Goal: Task Accomplishment & Management: Complete application form

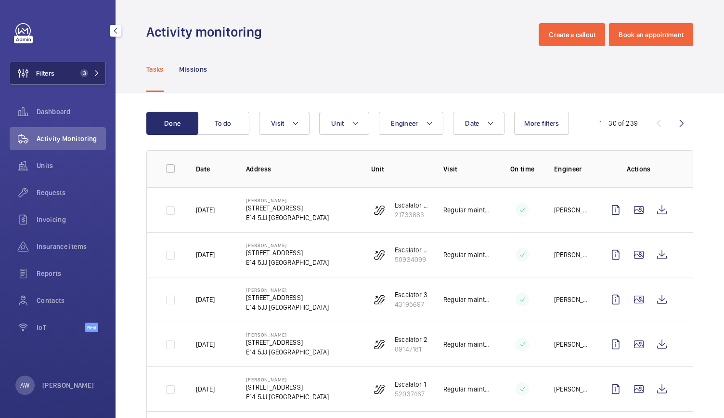
click at [94, 67] on button "Filters 3" at bounding box center [58, 73] width 96 height 23
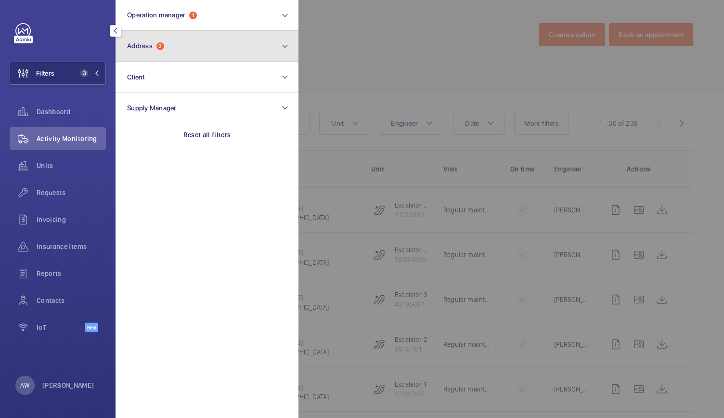
click at [169, 51] on button "Address 2" at bounding box center [206, 46] width 183 height 31
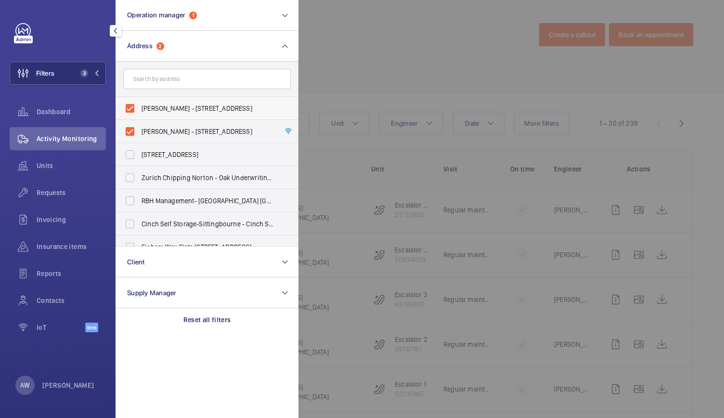
click at [131, 112] on label "[PERSON_NAME] - [STREET_ADDRESS]" at bounding box center [199, 108] width 167 height 23
click at [131, 112] on input "[PERSON_NAME] - [STREET_ADDRESS]" at bounding box center [129, 108] width 19 height 19
checkbox input "false"
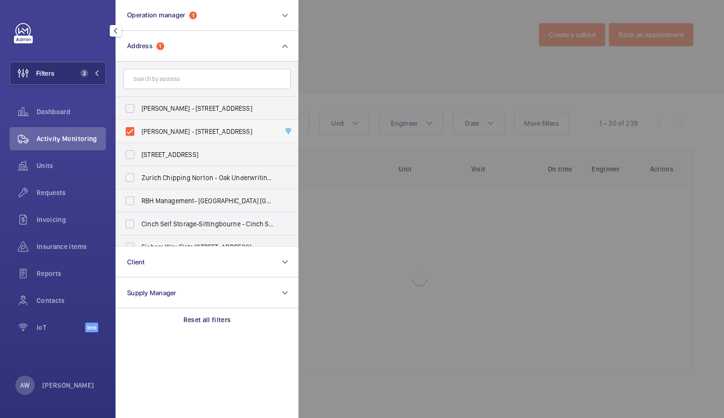
click at [131, 131] on label "[PERSON_NAME] - [STREET_ADDRESS]" at bounding box center [199, 131] width 167 height 23
click at [131, 131] on input "[PERSON_NAME] - [STREET_ADDRESS]" at bounding box center [129, 131] width 19 height 19
checkbox input "false"
click at [151, 70] on input "text" at bounding box center [206, 79] width 167 height 20
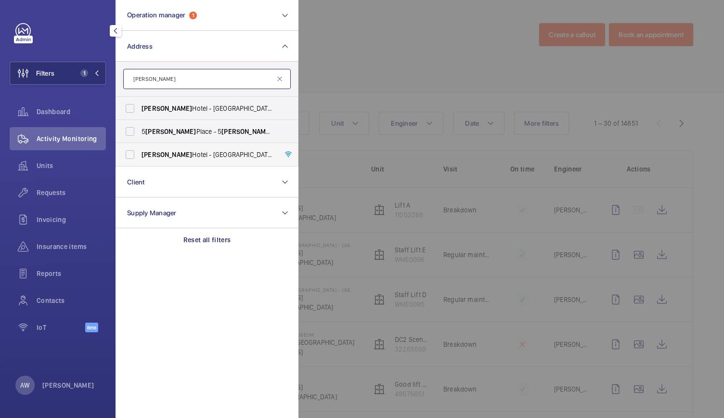
type input "[PERSON_NAME]"
click at [121, 155] on label "[PERSON_NAME][GEOGRAPHIC_DATA] - [GEOGRAPHIC_DATA] - [STREET_ADDRESS]" at bounding box center [199, 154] width 167 height 23
click at [121, 155] on input "[PERSON_NAME][GEOGRAPHIC_DATA] - [GEOGRAPHIC_DATA] - [STREET_ADDRESS]" at bounding box center [129, 154] width 19 height 19
checkbox input "true"
click at [74, 189] on span "Requests" at bounding box center [71, 193] width 69 height 10
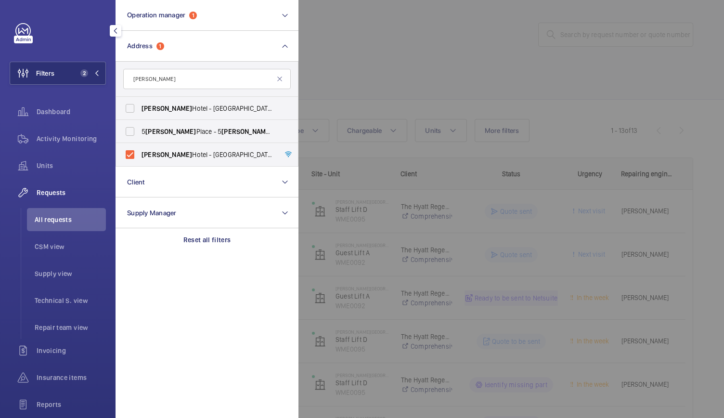
click at [402, 65] on div at bounding box center [660, 209] width 724 height 418
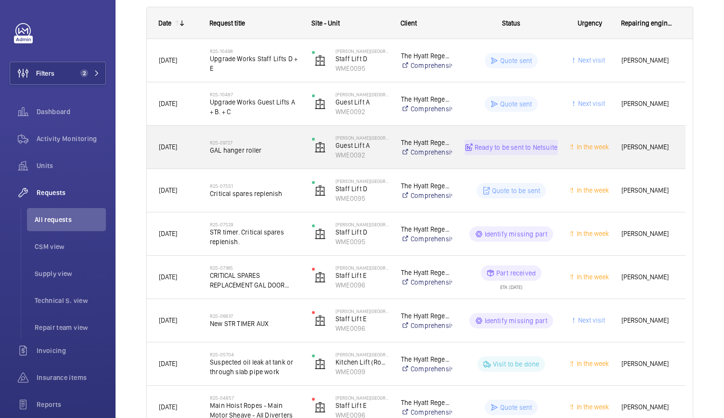
scroll to position [151, 0]
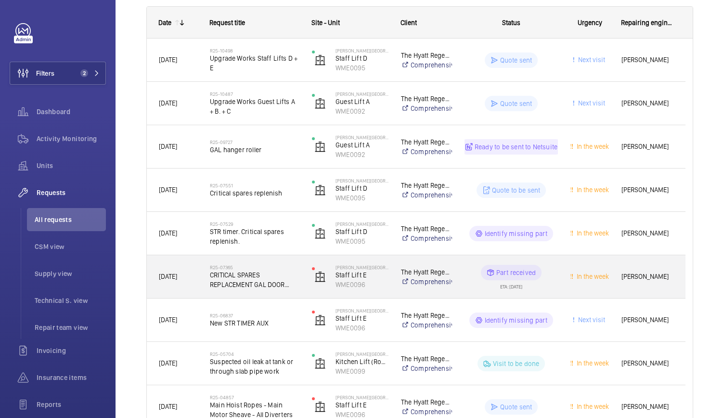
click at [277, 263] on div "R25-07365 CRITICAL SPARES REPLACEMENT GAL DOOR OPERATOR" at bounding box center [255, 277] width 90 height 28
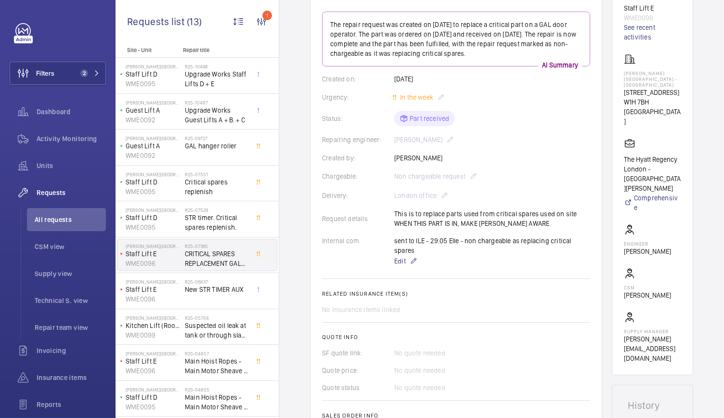
scroll to position [68, 0]
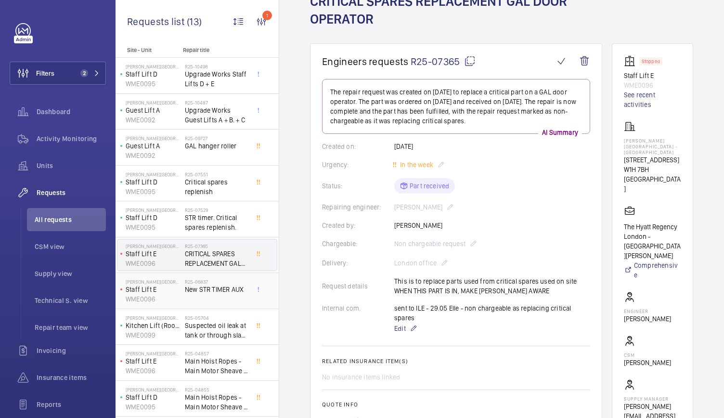
click at [167, 297] on p "WME0096" at bounding box center [153, 299] width 55 height 10
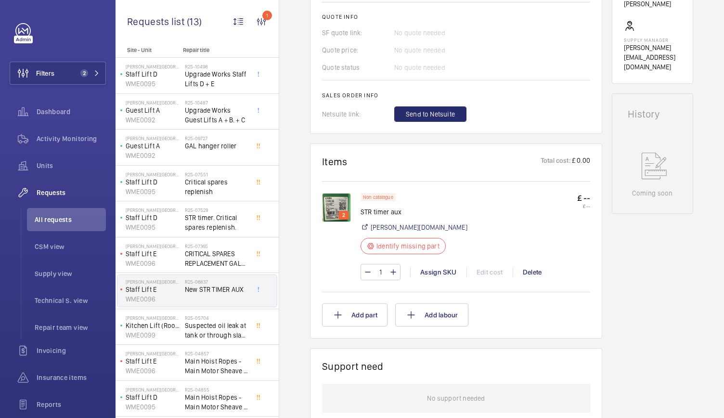
scroll to position [413, 0]
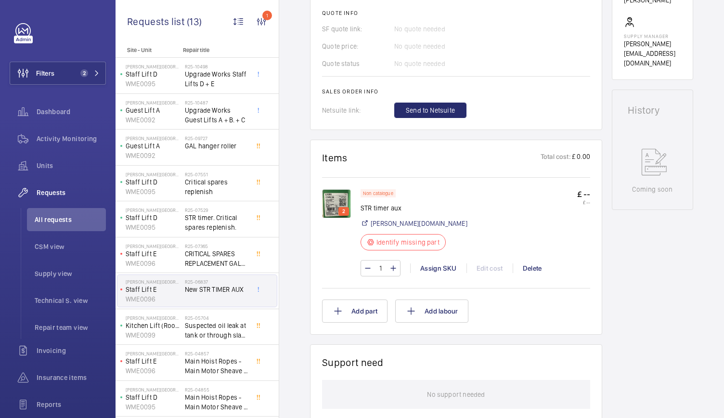
click at [341, 199] on img at bounding box center [336, 203] width 29 height 29
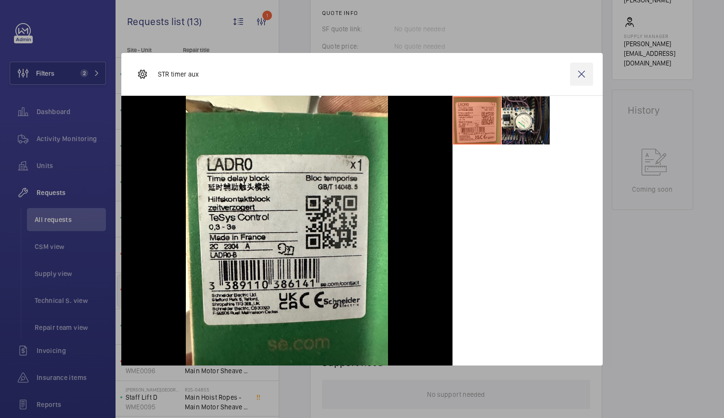
click at [576, 77] on wm-front-icon-button at bounding box center [581, 74] width 23 height 23
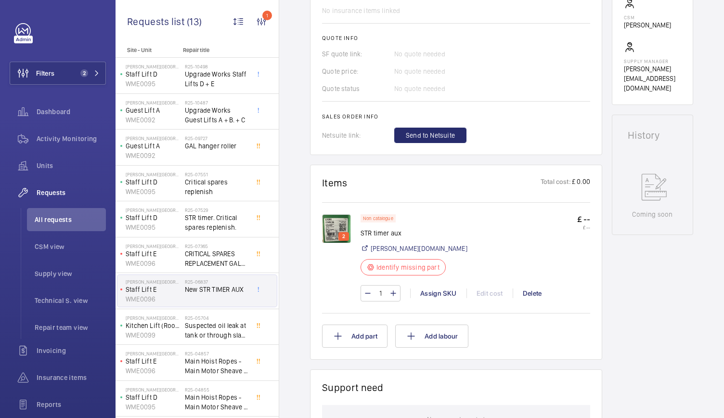
scroll to position [404, 0]
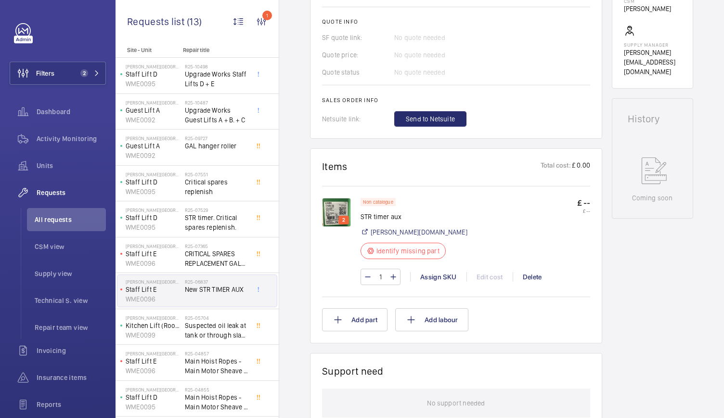
click at [329, 209] on img at bounding box center [336, 212] width 29 height 29
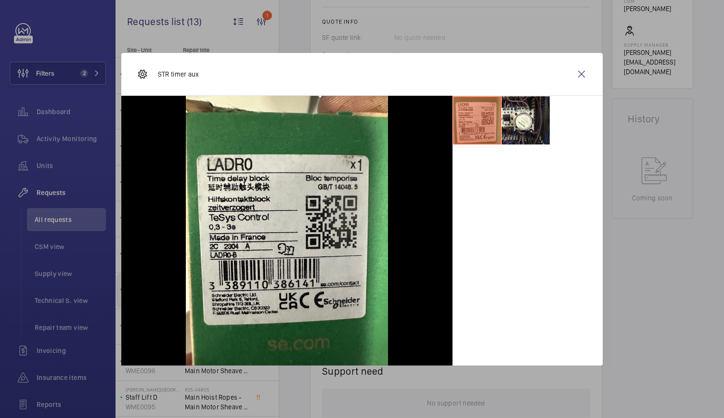
click at [494, 154] on div at bounding box center [527, 230] width 150 height 269
click at [538, 116] on li at bounding box center [525, 120] width 48 height 48
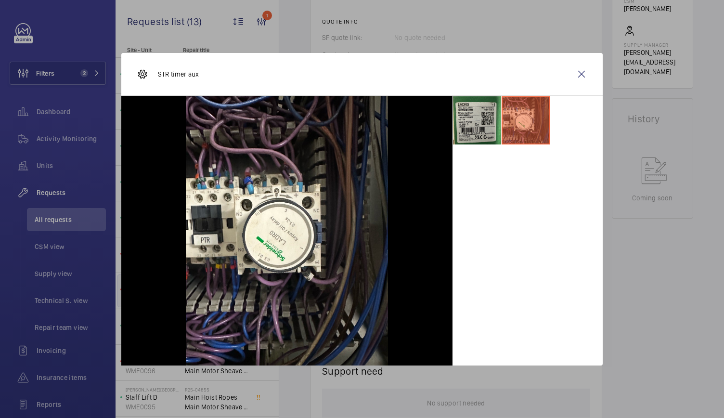
click at [483, 116] on li at bounding box center [477, 120] width 48 height 48
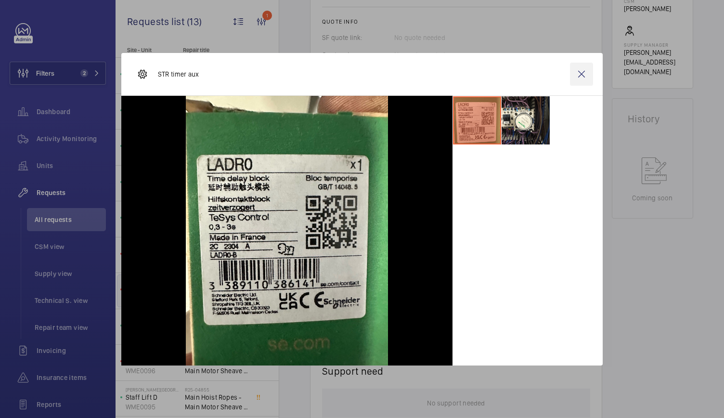
click at [584, 75] on wm-front-icon-button at bounding box center [581, 74] width 23 height 23
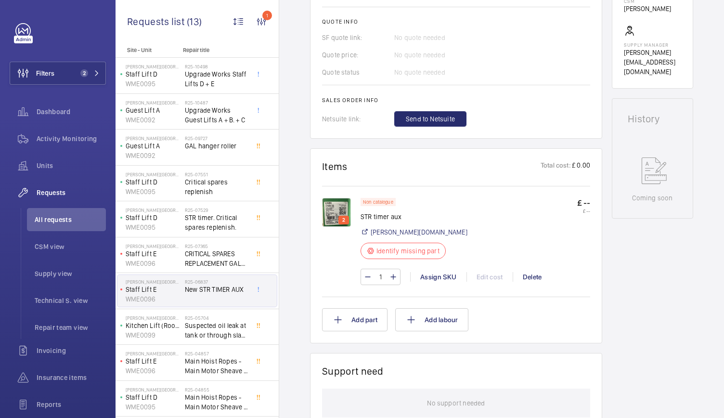
scroll to position [403, 0]
click at [168, 262] on p "WME0096" at bounding box center [153, 263] width 55 height 10
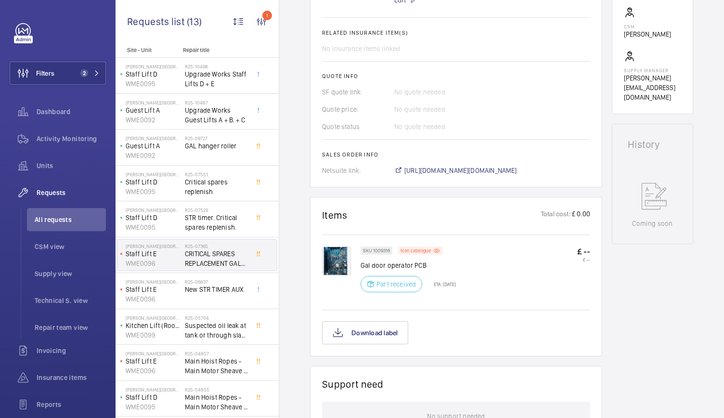
scroll to position [397, 0]
click at [159, 290] on p "Staff Lift E" at bounding box center [153, 289] width 55 height 10
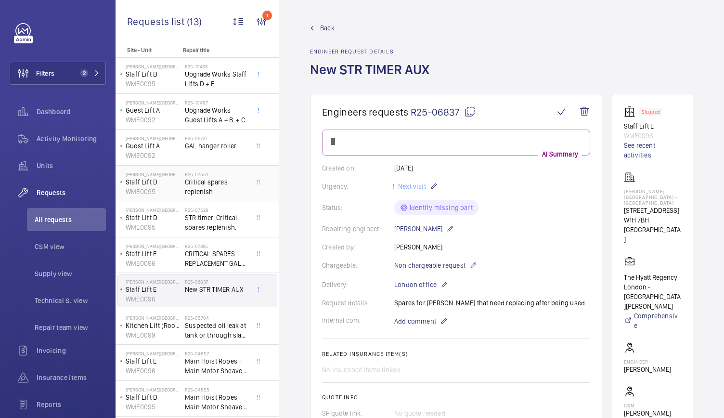
click at [160, 183] on p "Staff Lift D" at bounding box center [153, 182] width 55 height 10
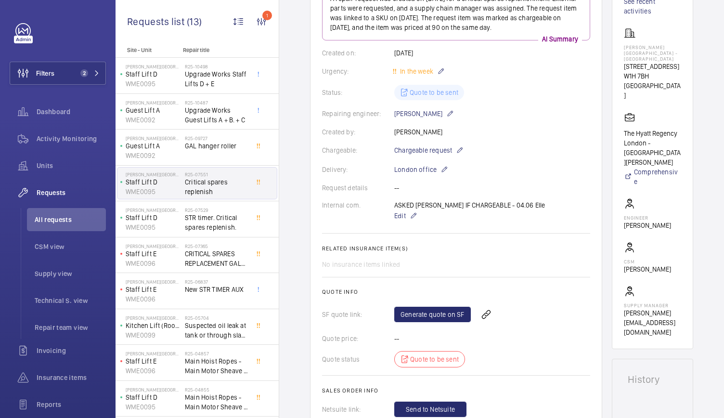
scroll to position [142, 0]
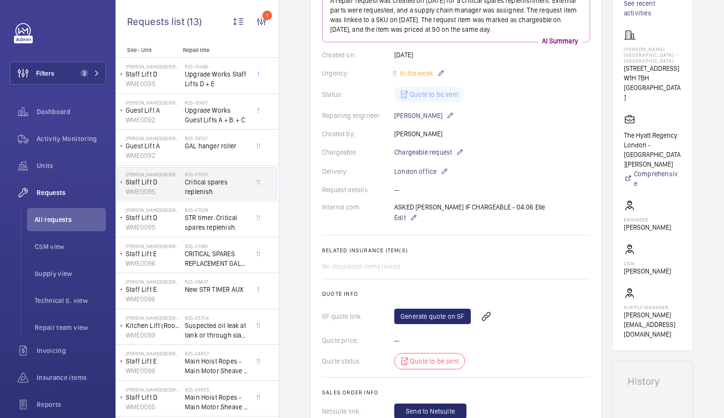
drag, startPoint x: 457, startPoint y: 154, endPoint x: 462, endPoint y: 127, distance: 26.9
click at [462, 127] on wm-front-card-body "A repair request was created on [DATE] for a critical spares replenishment. Ext…" at bounding box center [456, 202] width 268 height 431
click at [461, 154] on mat-icon at bounding box center [460, 152] width 8 height 12
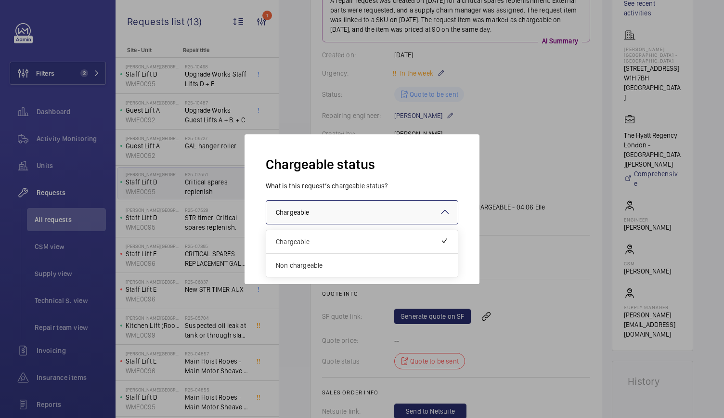
click at [310, 218] on div at bounding box center [362, 212] width 192 height 23
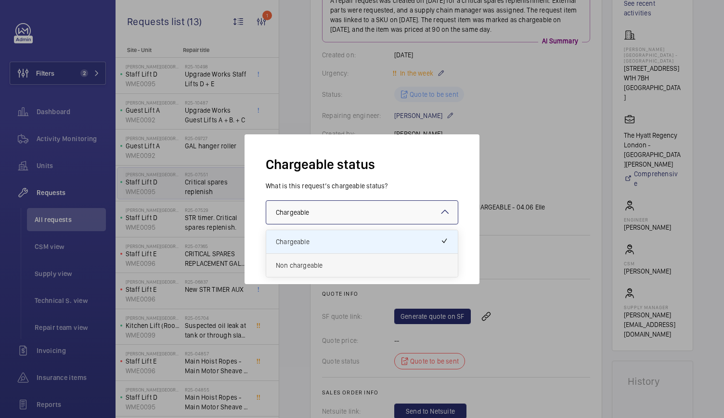
click at [283, 266] on span "Non chargeable" at bounding box center [362, 265] width 172 height 10
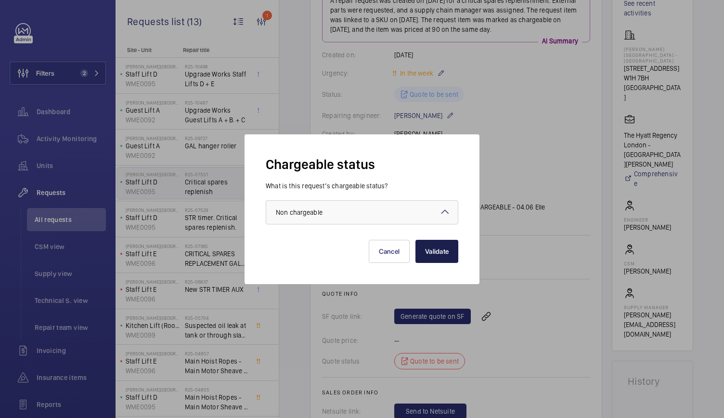
click at [427, 251] on button "Validate" at bounding box center [436, 251] width 43 height 23
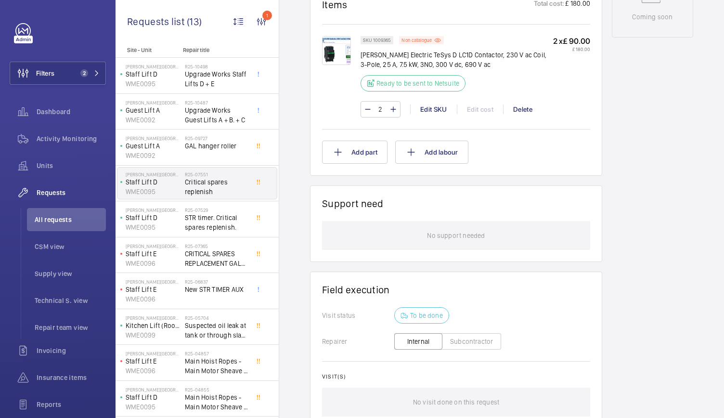
scroll to position [585, 0]
click at [583, 142] on div "Add part Add labour" at bounding box center [456, 152] width 268 height 23
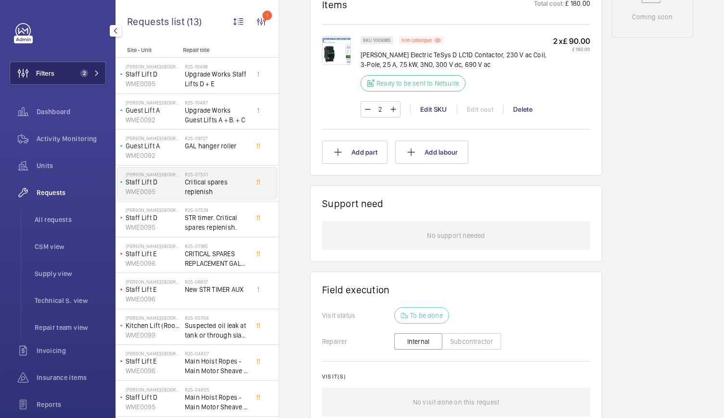
click at [72, 68] on button "Filters 2" at bounding box center [58, 73] width 96 height 23
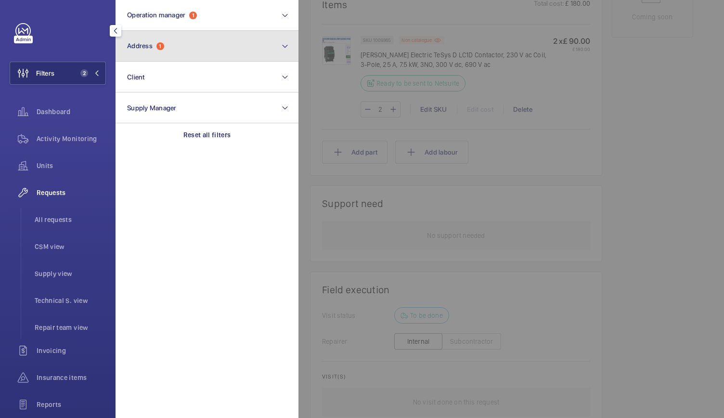
click at [148, 48] on span "Address" at bounding box center [140, 46] width 26 height 8
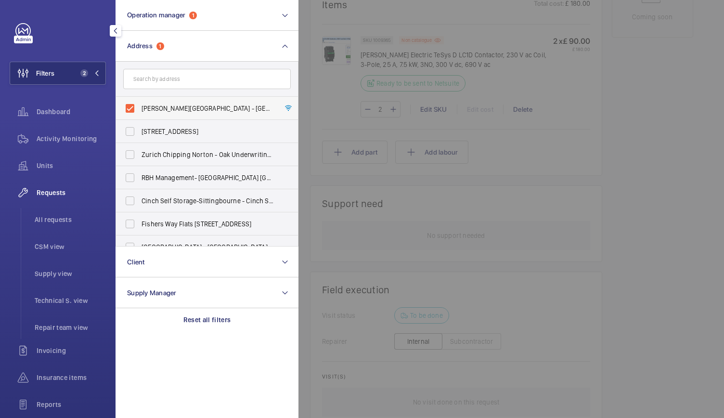
click at [130, 107] on label "[PERSON_NAME][GEOGRAPHIC_DATA] - [GEOGRAPHIC_DATA] - [STREET_ADDRESS]" at bounding box center [199, 108] width 167 height 23
click at [130, 107] on input "[PERSON_NAME][GEOGRAPHIC_DATA] - [GEOGRAPHIC_DATA] - [STREET_ADDRESS]" at bounding box center [129, 108] width 19 height 19
checkbox input "false"
click at [145, 86] on input "text" at bounding box center [206, 79] width 167 height 20
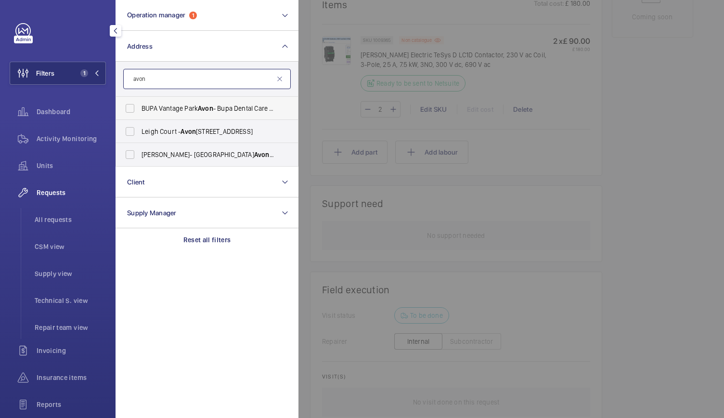
type input "avon"
click at [165, 107] on span "BUPA [GEOGRAPHIC_DATA] Avon - Bupa Dental Care Support [GEOGRAPHIC_DATA]" at bounding box center [207, 108] width 132 height 10
click at [140, 107] on input "BUPA [GEOGRAPHIC_DATA] Avon - Bupa Dental Care Support [GEOGRAPHIC_DATA]" at bounding box center [129, 108] width 19 height 19
checkbox input "true"
click at [562, 108] on div at bounding box center [660, 209] width 724 height 418
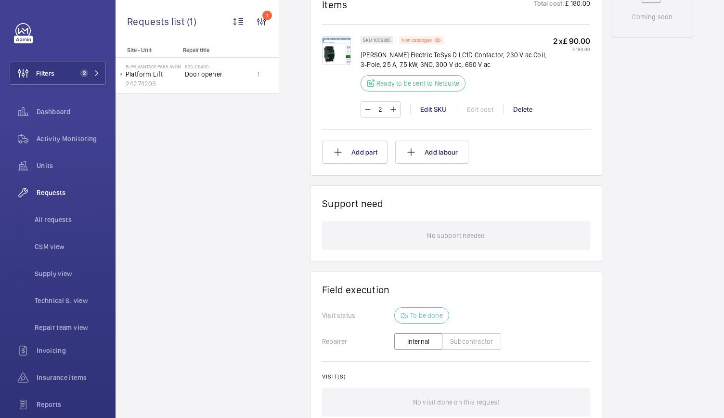
scroll to position [0, 2]
click at [51, 218] on span "All requests" at bounding box center [70, 220] width 71 height 10
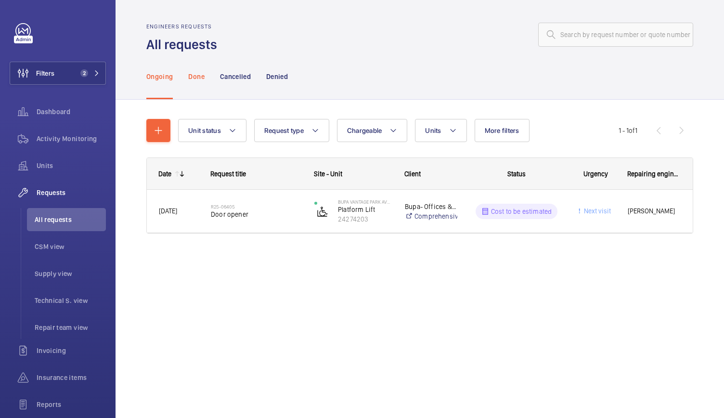
click at [193, 74] on p "Done" at bounding box center [196, 77] width 16 height 10
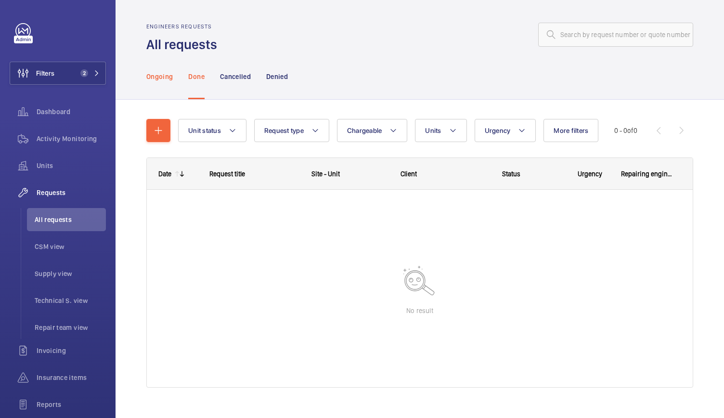
click at [157, 77] on p "Ongoing" at bounding box center [159, 77] width 26 height 10
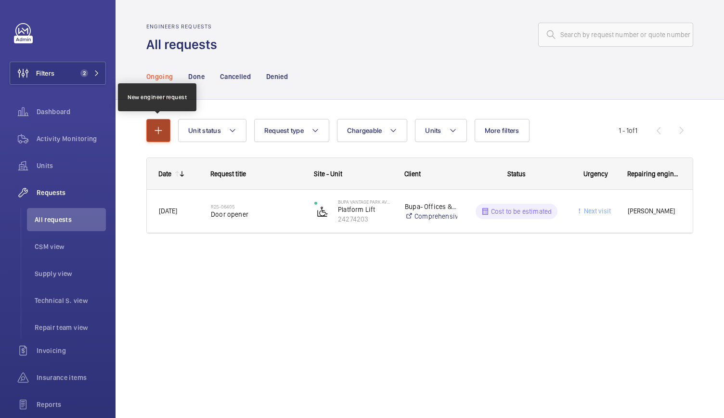
click at [162, 135] on mat-icon "button" at bounding box center [159, 131] width 12 height 12
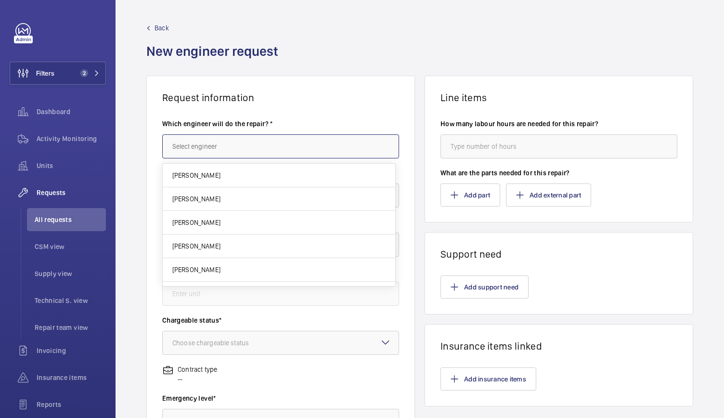
click at [212, 147] on input "text" at bounding box center [280, 146] width 237 height 24
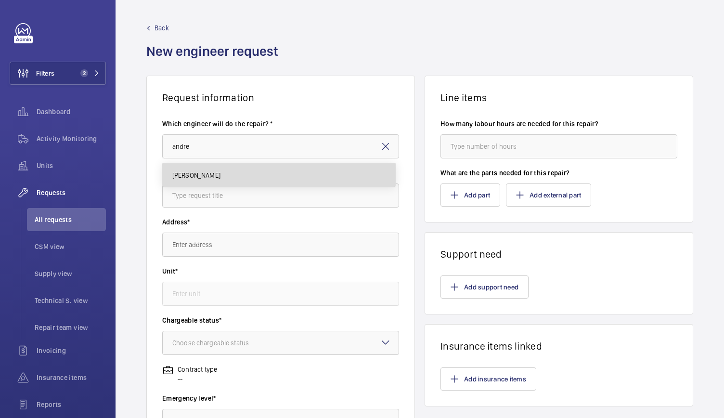
click at [197, 176] on span "[PERSON_NAME]" at bounding box center [196, 175] width 48 height 10
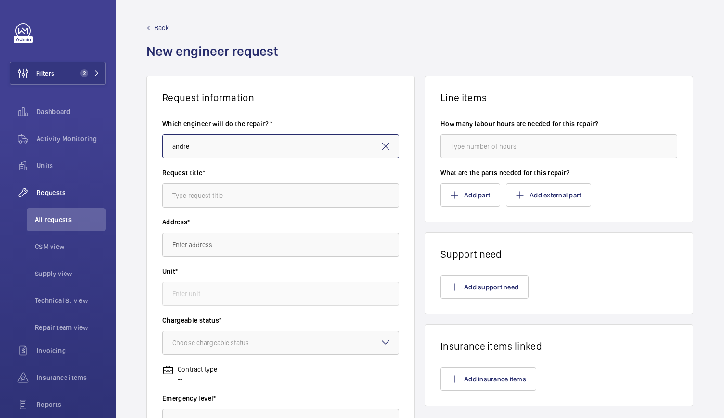
type input "[PERSON_NAME]"
click at [190, 198] on input "text" at bounding box center [280, 195] width 237 height 24
type input "Sim Card"
click at [188, 248] on input "text" at bounding box center [280, 244] width 237 height 24
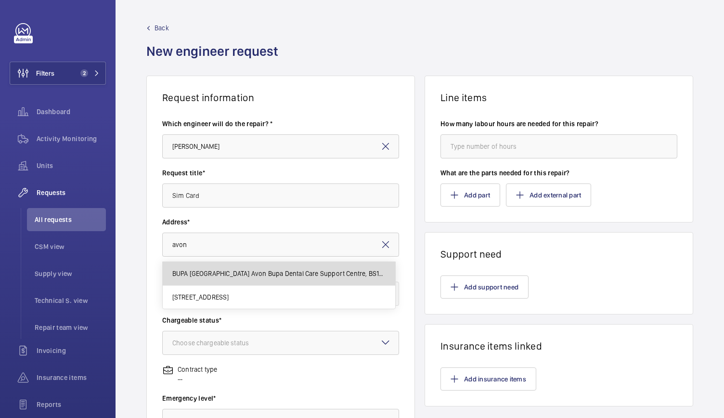
click at [198, 274] on span "BUPA [GEOGRAPHIC_DATA] Avon Bupa Dental Care Support Centre, BS16 1GW [GEOGRAPH…" at bounding box center [278, 274] width 213 height 10
type input "BUPA [GEOGRAPHIC_DATA] Avon Bupa Dental Care Support Centre, BS16 1GW [GEOGRAPH…"
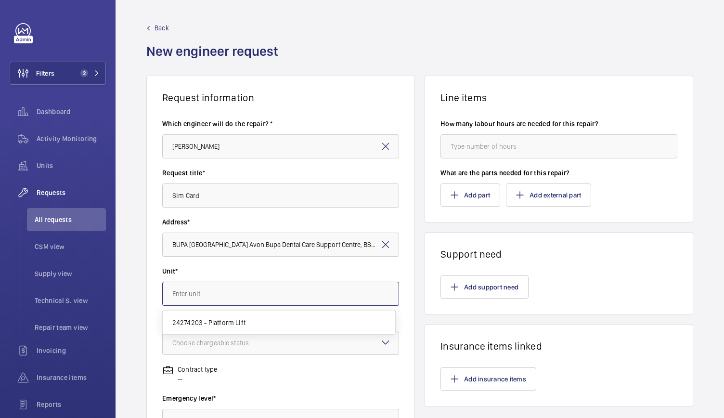
click at [192, 294] on input "text" at bounding box center [280, 294] width 237 height 24
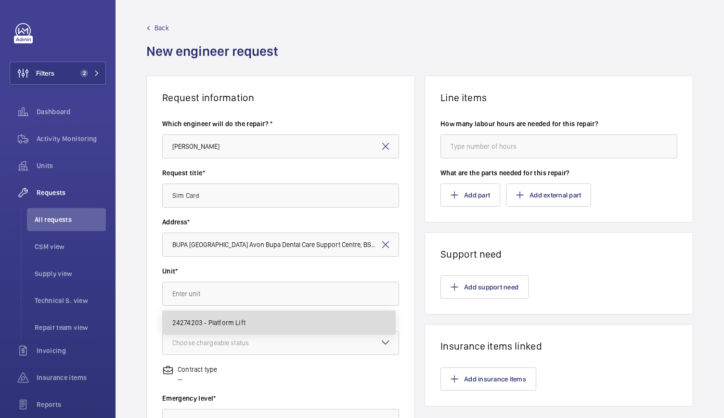
click at [192, 325] on span "24274203 - Platform Lift" at bounding box center [208, 323] width 73 height 10
type input "24274203 - Platform Lift"
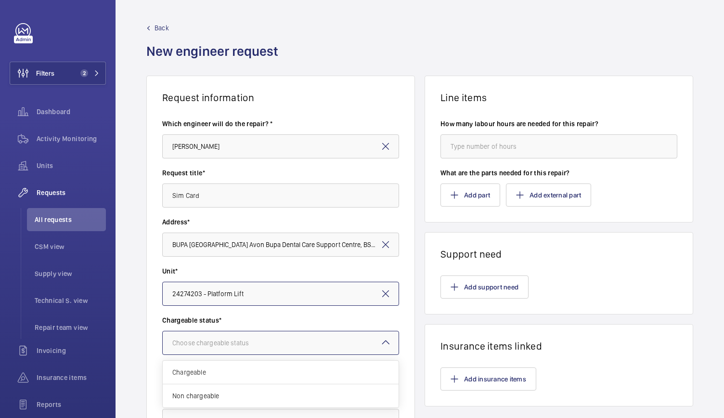
click at [194, 345] on div "Choose chargeable status" at bounding box center [222, 343] width 101 height 10
click at [194, 368] on span "Chargeable" at bounding box center [280, 372] width 217 height 10
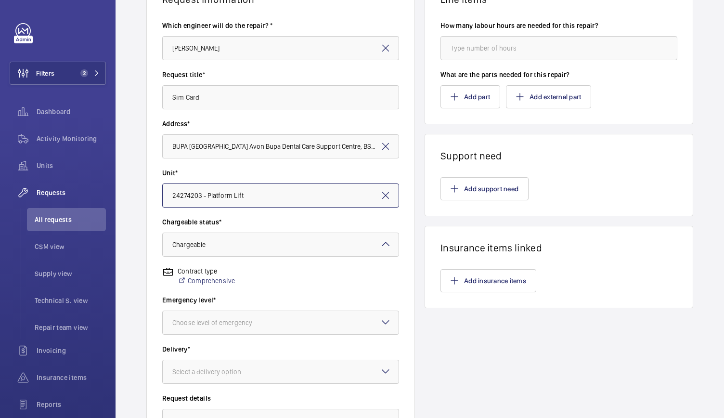
scroll to position [105, 0]
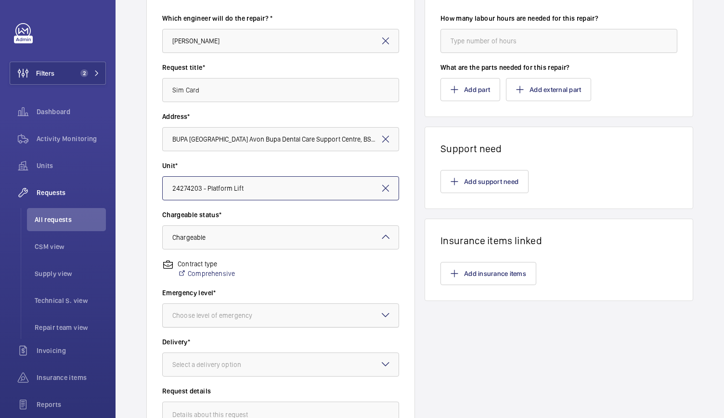
click at [194, 306] on div at bounding box center [281, 315] width 236 height 23
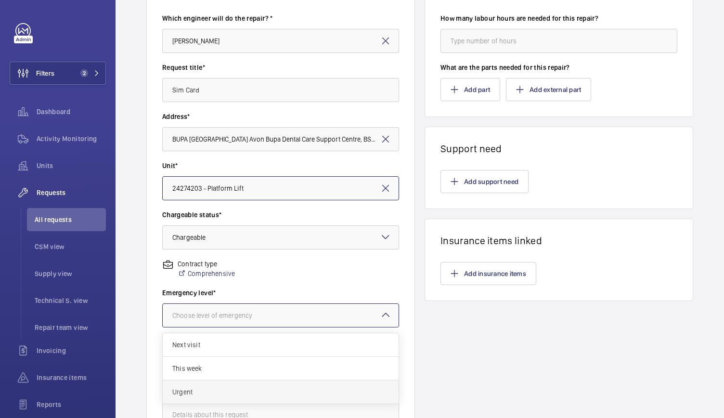
click at [188, 397] on div "Urgent" at bounding box center [281, 391] width 236 height 23
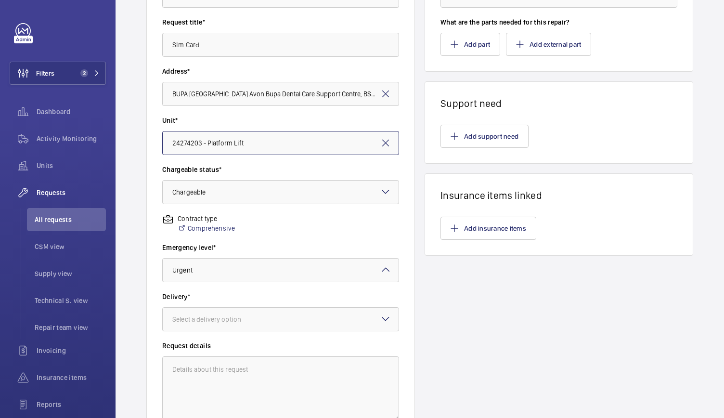
scroll to position [151, 0]
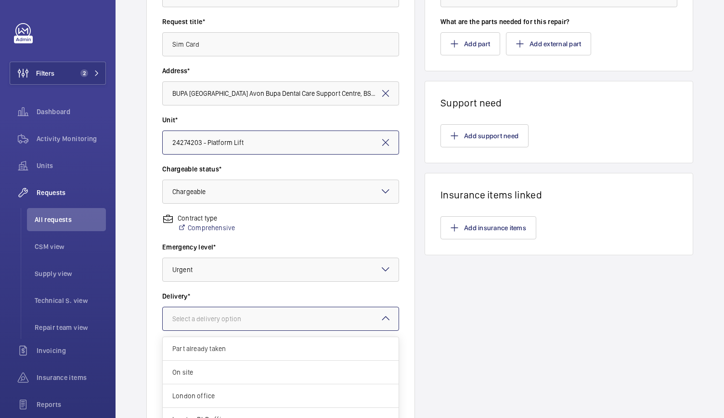
click at [205, 320] on div "Select a delivery option" at bounding box center [218, 319] width 93 height 10
click at [203, 362] on span "London office" at bounding box center [280, 362] width 217 height 10
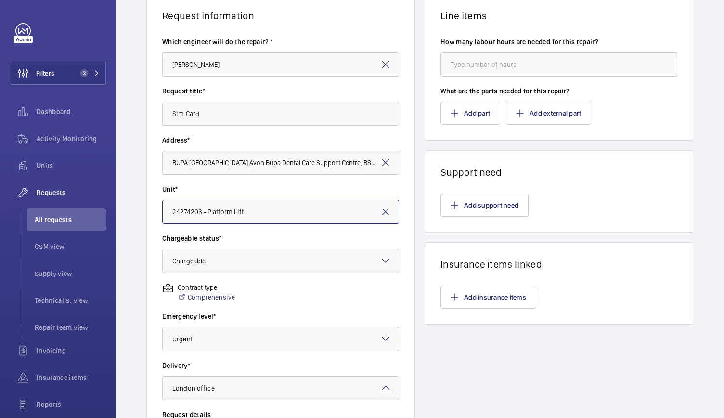
scroll to position [0, 0]
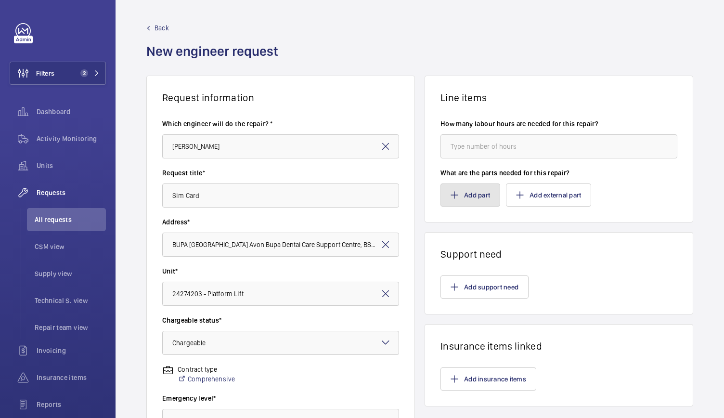
click at [469, 189] on button "Add part" at bounding box center [470, 194] width 60 height 23
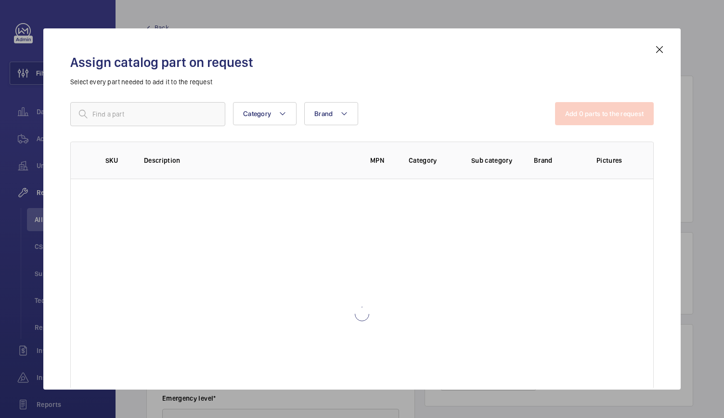
click at [363, 126] on div "Category Brand More filters Reset all filters Add 0 parts to the request SKU De…" at bounding box center [361, 222] width 583 height 241
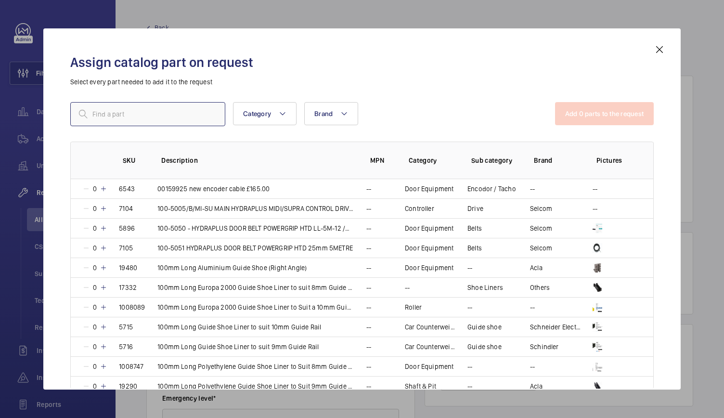
click at [162, 118] on input "text" at bounding box center [147, 114] width 155 height 24
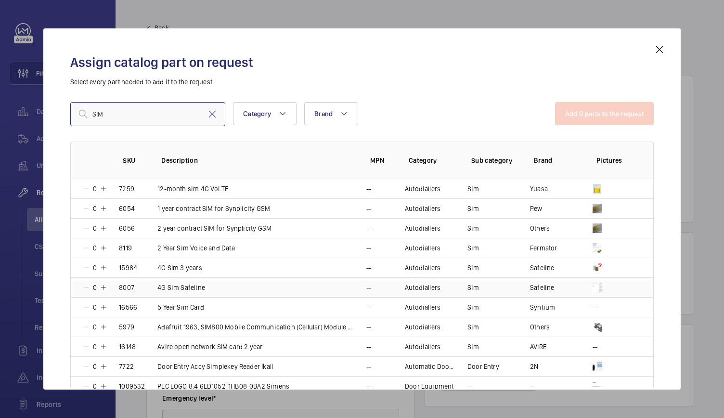
type input "SIM"
click at [105, 289] on mat-icon at bounding box center [104, 287] width 8 height 8
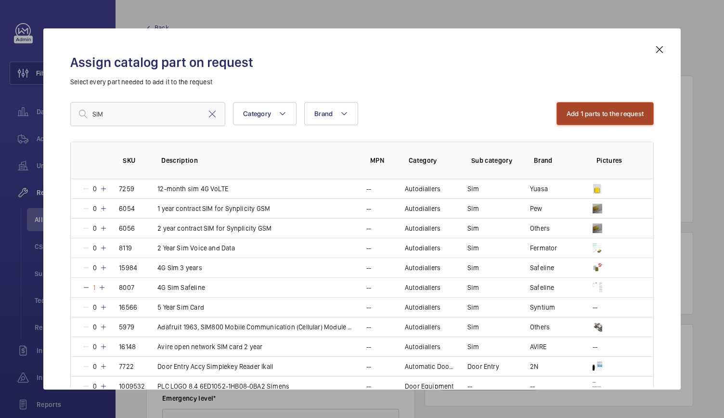
click at [614, 107] on button "Add 1 parts to the request" at bounding box center [605, 113] width 98 height 23
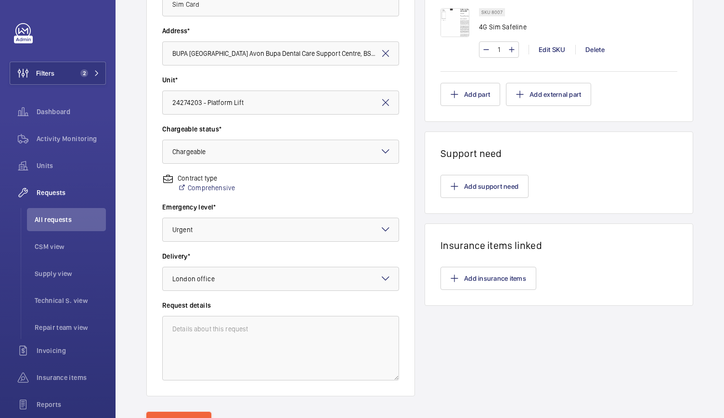
scroll to position [238, 0]
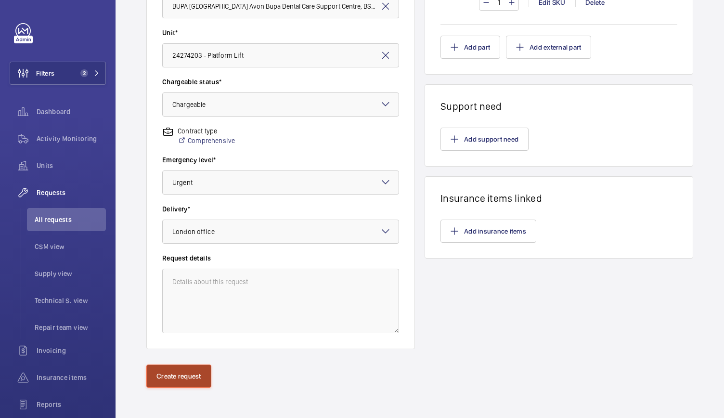
click at [198, 378] on button "Create request" at bounding box center [178, 375] width 65 height 23
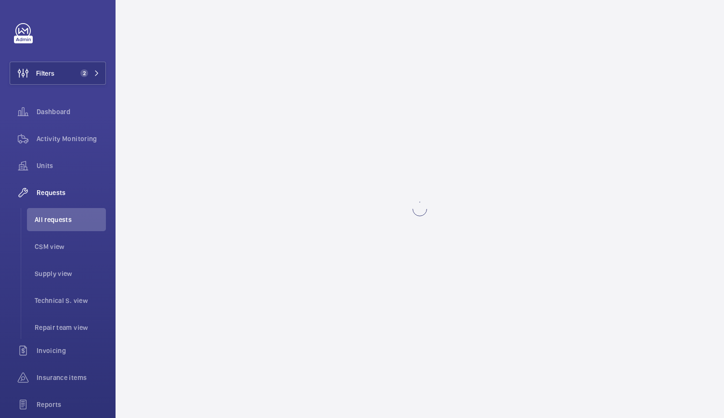
scroll to position [0, 0]
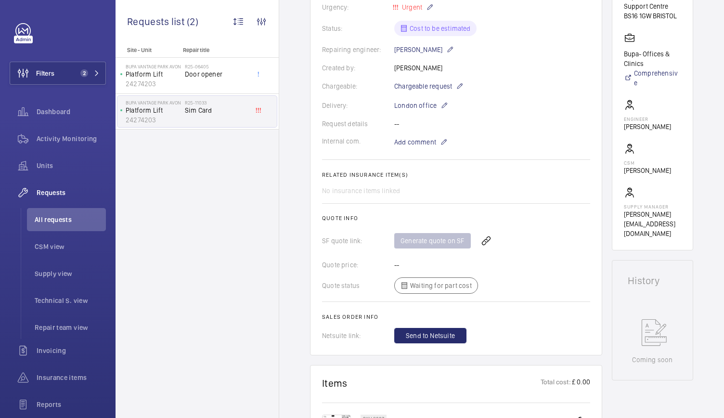
scroll to position [250, 0]
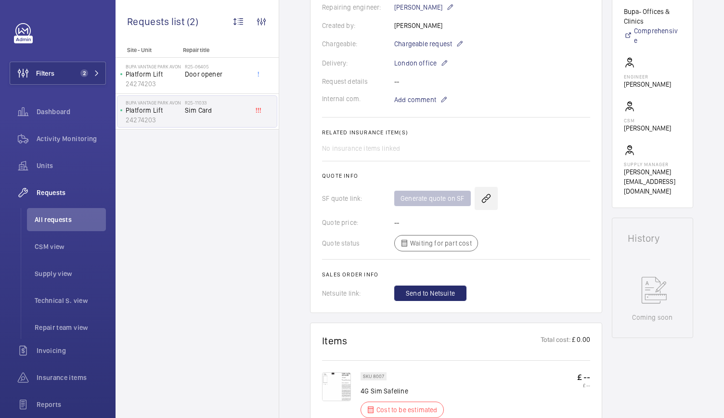
click at [491, 199] on wm-front-icon-button at bounding box center [486, 198] width 23 height 23
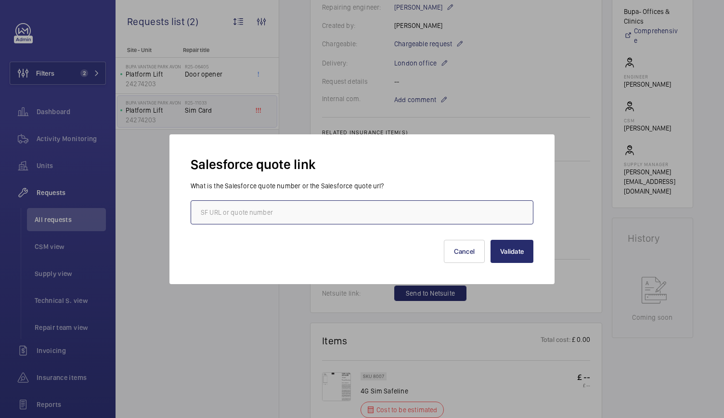
click at [290, 208] on input "text" at bounding box center [362, 212] width 343 height 24
paste input "[URL][DOMAIN_NAME]"
type input "[URL][DOMAIN_NAME]"
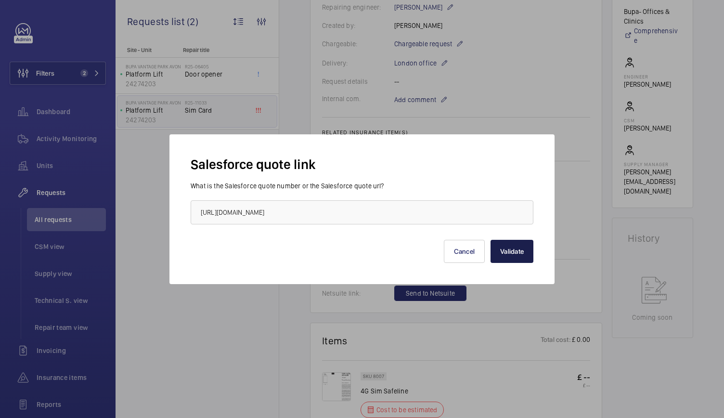
click at [511, 242] on button "Validate" at bounding box center [511, 251] width 43 height 23
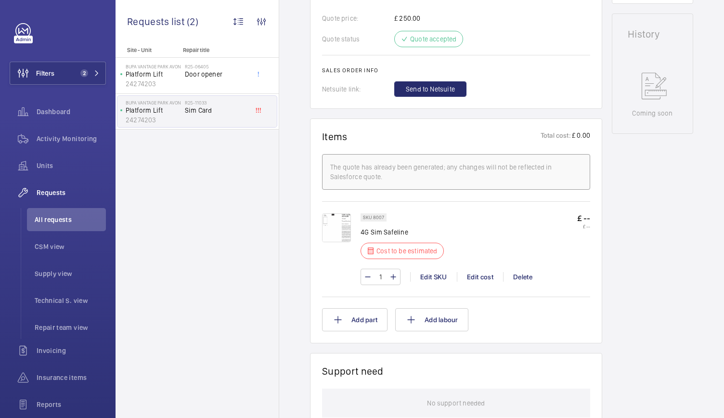
scroll to position [0, 0]
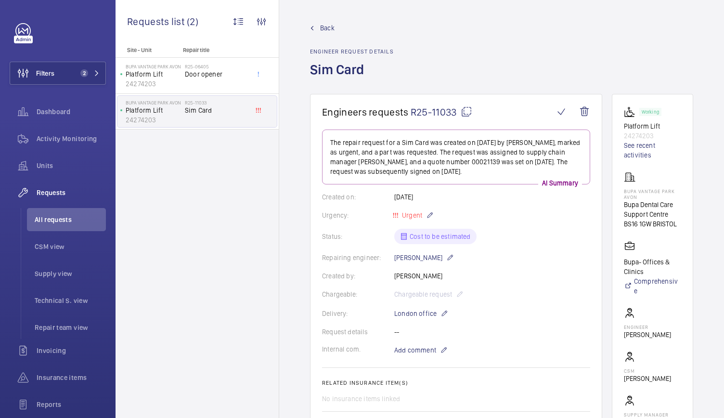
click at [464, 109] on mat-icon at bounding box center [467, 112] width 12 height 12
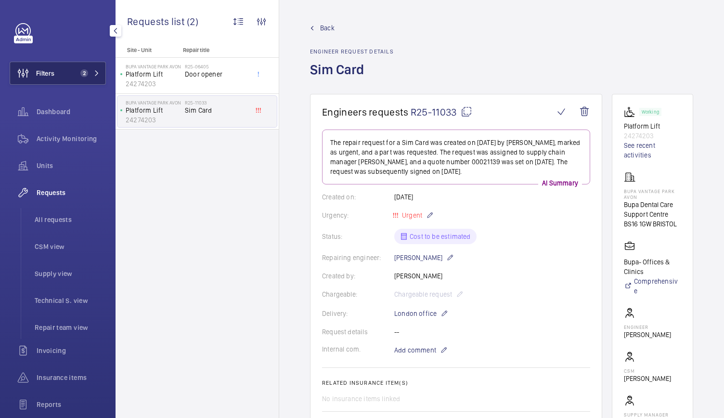
click at [99, 68] on button "Filters 2" at bounding box center [58, 73] width 96 height 23
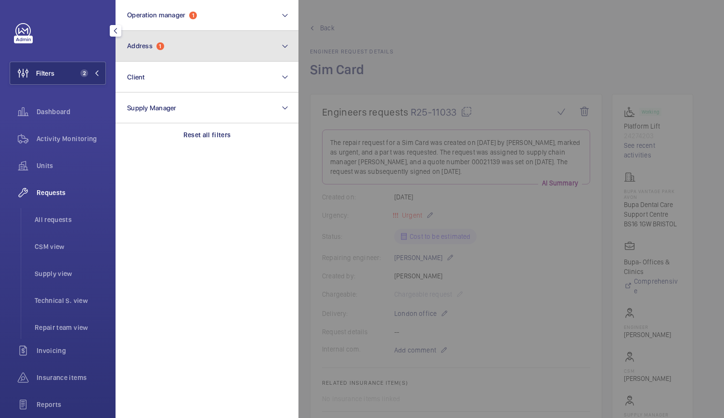
click at [163, 47] on span "1" at bounding box center [160, 46] width 8 height 8
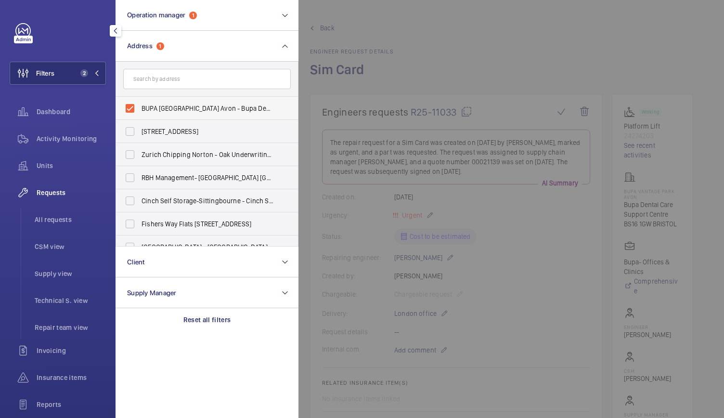
click at [131, 110] on label "BUPA [GEOGRAPHIC_DATA] Avon - Bupa Dental Care Support [GEOGRAPHIC_DATA]" at bounding box center [199, 108] width 167 height 23
click at [131, 110] on input "BUPA [GEOGRAPHIC_DATA] Avon - Bupa Dental Care Support [GEOGRAPHIC_DATA]" at bounding box center [129, 108] width 19 height 19
checkbox input "false"
click at [152, 80] on input "text" at bounding box center [206, 79] width 167 height 20
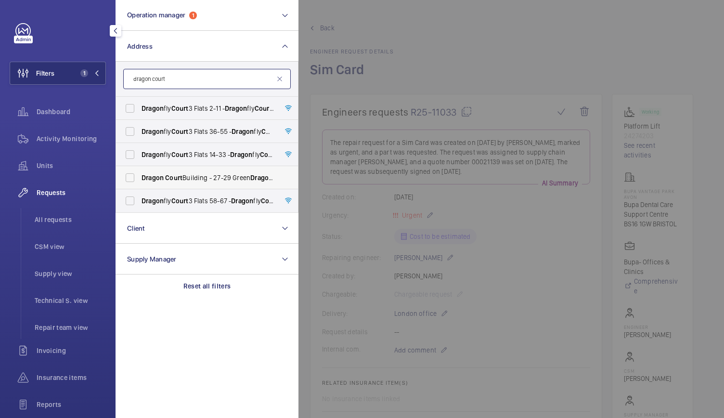
type input "dragon court"
click at [199, 180] on span "[GEOGRAPHIC_DATA] - [STREET_ADDRESS][PERSON_NAME]" at bounding box center [207, 178] width 132 height 10
click at [140, 180] on input "[GEOGRAPHIC_DATA] - [STREET_ADDRESS][PERSON_NAME]" at bounding box center [129, 177] width 19 height 19
checkbox input "true"
click at [506, 51] on div at bounding box center [660, 209] width 724 height 418
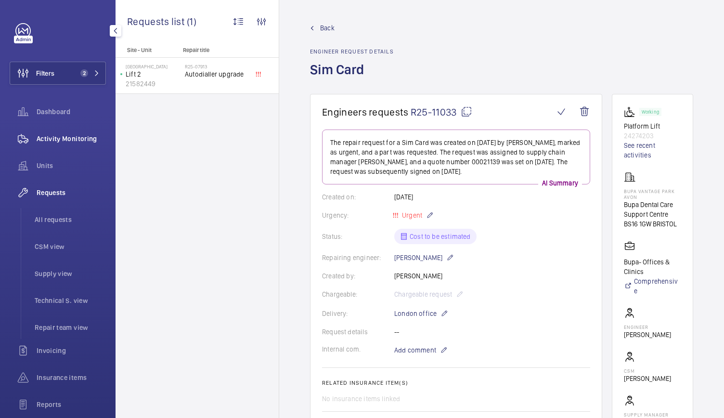
click at [57, 141] on span "Activity Monitoring" at bounding box center [71, 139] width 69 height 10
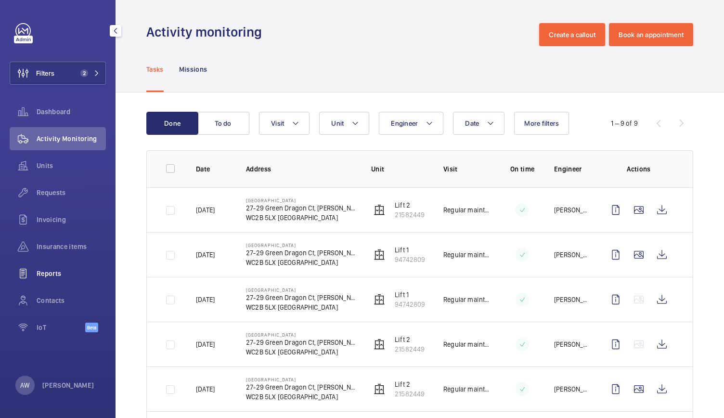
click at [52, 276] on span "Reports" at bounding box center [71, 274] width 69 height 10
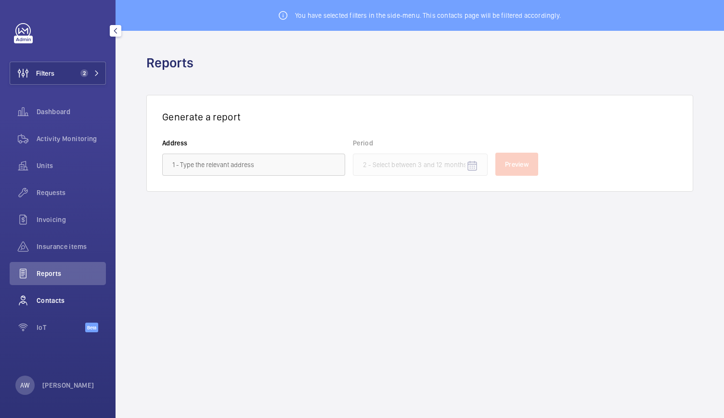
click at [45, 300] on span "Contacts" at bounding box center [71, 300] width 69 height 10
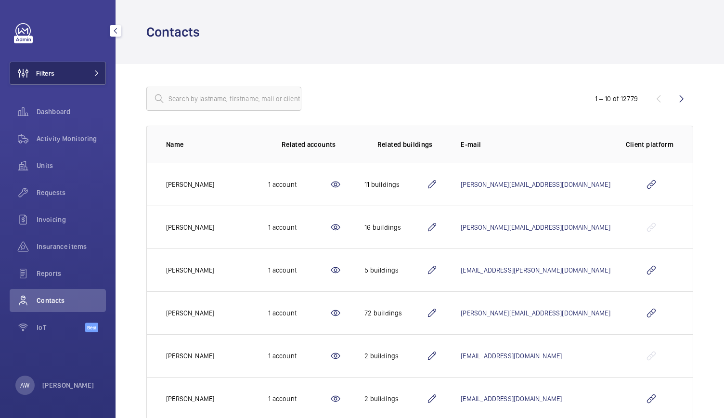
click at [64, 73] on button "Filters" at bounding box center [58, 73] width 96 height 23
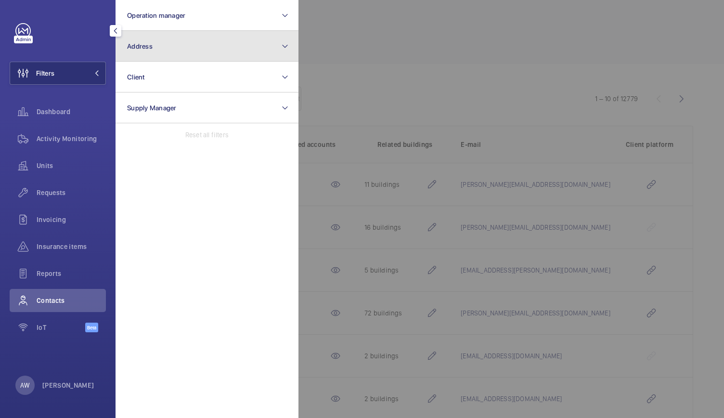
click at [160, 46] on button "Address" at bounding box center [206, 46] width 183 height 31
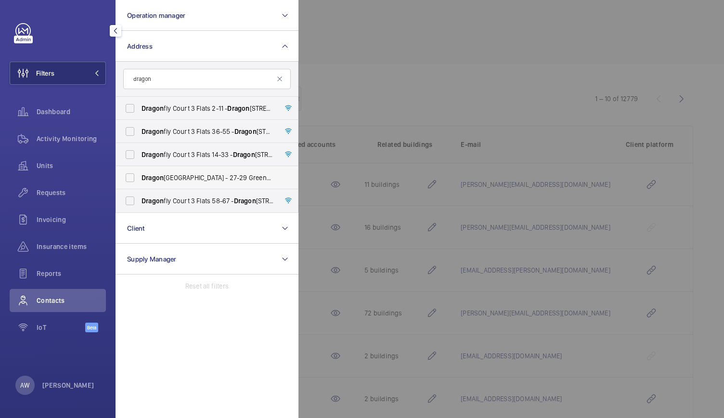
type input "dragon"
click at [174, 185] on label "Dragon Court Building - 27-29 Green Dragon Ct, Macklin St, LONDON WC2B 5LX" at bounding box center [199, 177] width 167 height 23
click at [140, 185] on input "Dragon Court Building - 27-29 Green Dragon Ct, Macklin St, LONDON WC2B 5LX" at bounding box center [129, 177] width 19 height 19
checkbox input "true"
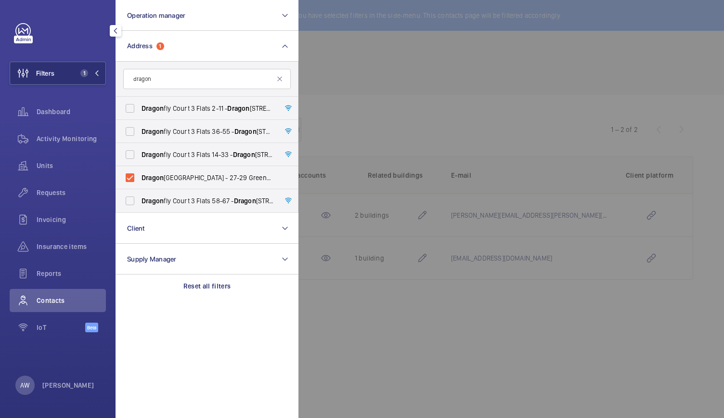
click at [424, 100] on div at bounding box center [660, 209] width 724 height 418
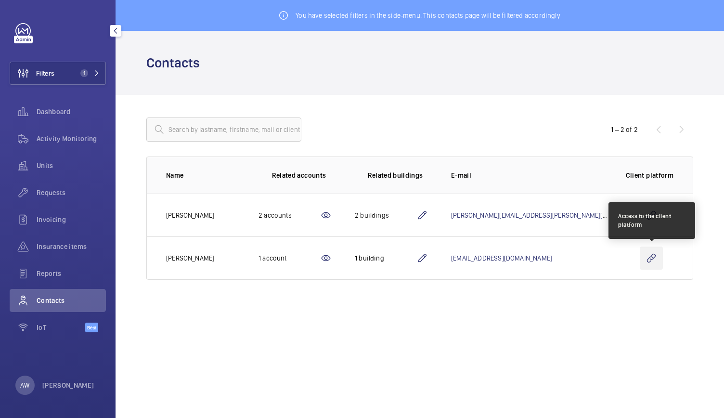
click at [654, 262] on wm-front-icon-button at bounding box center [651, 257] width 23 height 23
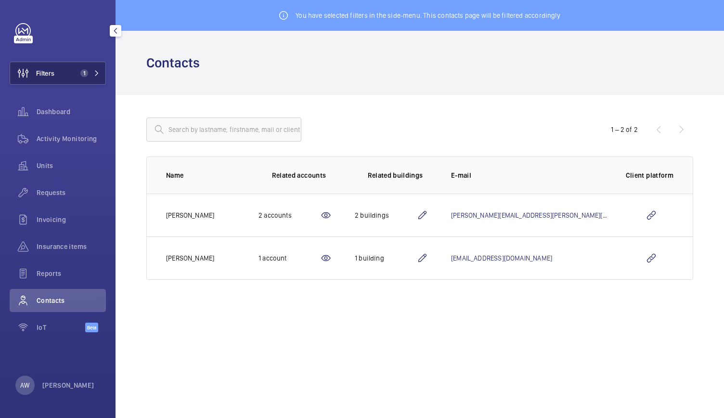
click at [84, 77] on span "1" at bounding box center [84, 73] width 8 height 8
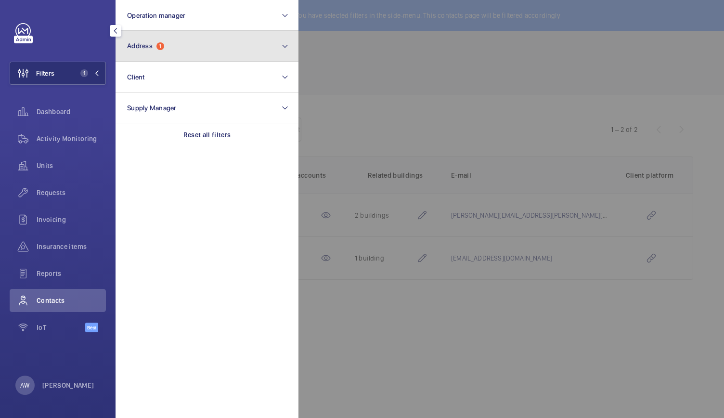
click at [145, 45] on span "Address" at bounding box center [140, 46] width 26 height 8
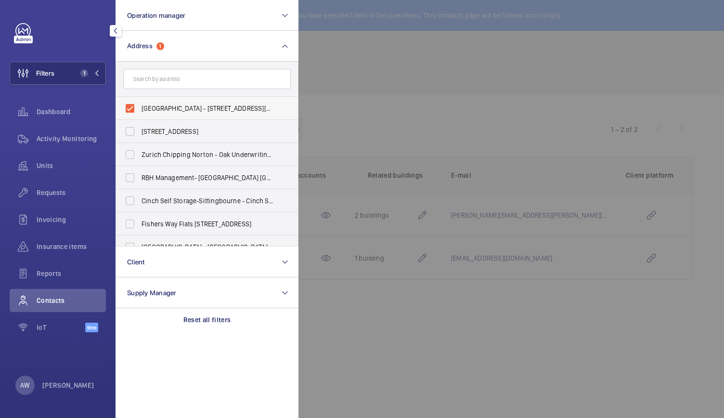
click at [129, 116] on label "Dragon Court Building - 27-29 Green Dragon Ct, Macklin St, LONDON WC2B 5LX" at bounding box center [199, 108] width 167 height 23
click at [129, 116] on input "Dragon Court Building - 27-29 Green Dragon Ct, Macklin St, LONDON WC2B 5LX" at bounding box center [129, 108] width 19 height 19
checkbox input "false"
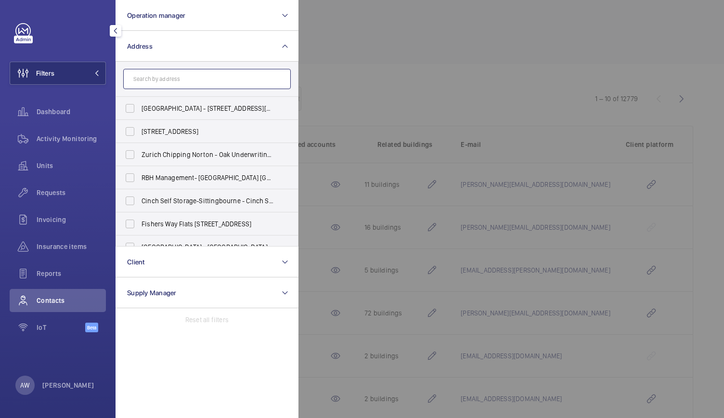
click at [146, 75] on input "text" at bounding box center [206, 79] width 167 height 20
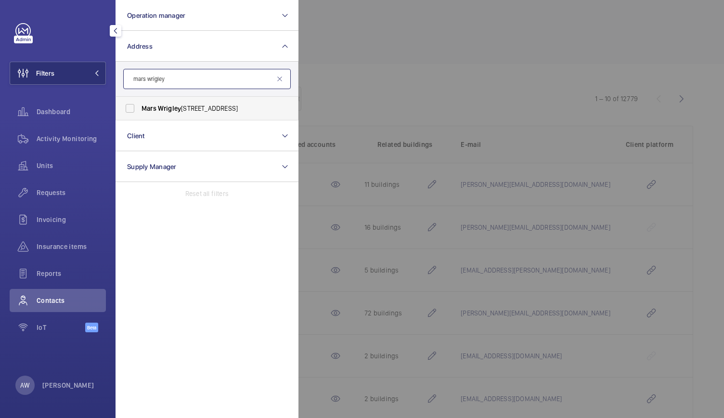
type input "mars wrigley"
click at [158, 103] on span "Mars Wrigley UK - Dundee Road, SLOUGH SL1 4LG" at bounding box center [207, 108] width 132 height 10
click at [140, 103] on input "Mars Wrigley UK - Dundee Road, SLOUGH SL1 4LG" at bounding box center [129, 108] width 19 height 19
checkbox input "true"
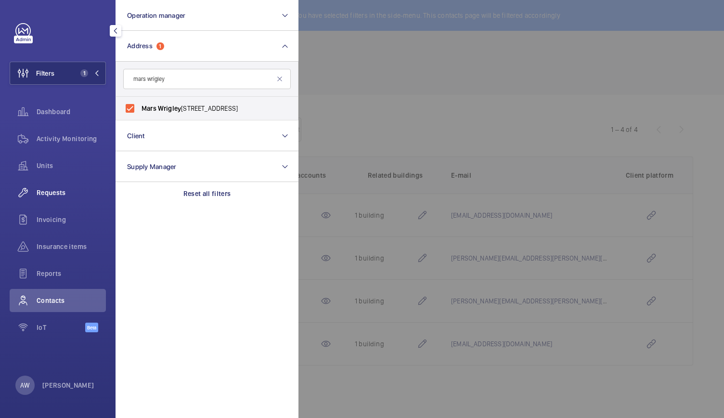
click at [67, 193] on span "Requests" at bounding box center [71, 193] width 69 height 10
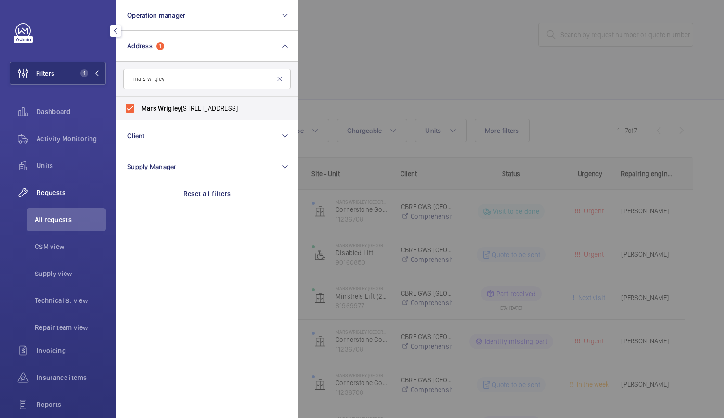
click at [410, 101] on div at bounding box center [660, 209] width 724 height 418
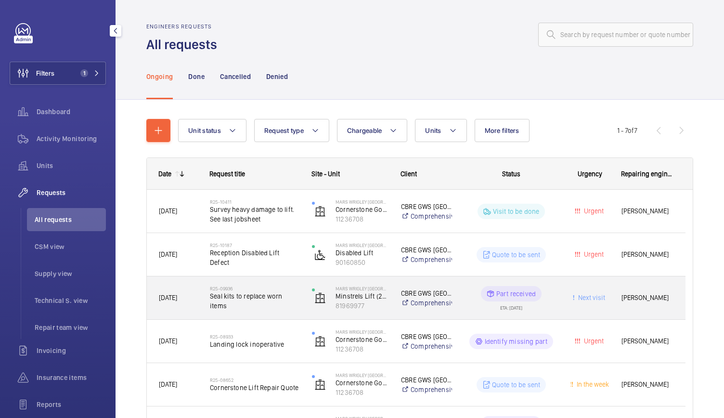
scroll to position [54, 0]
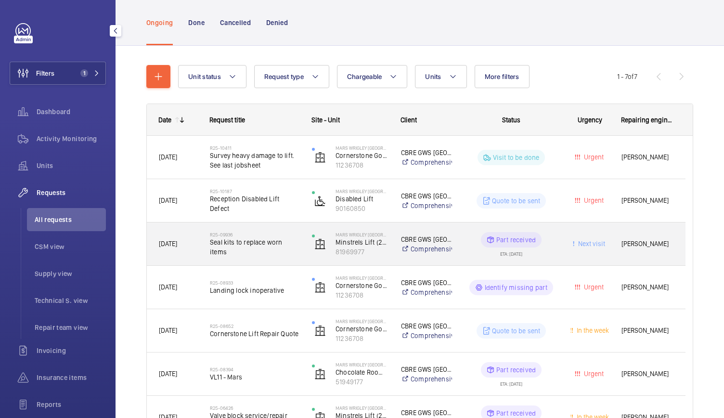
click at [283, 255] on div "R25-09936 Seal kits to replace worn items" at bounding box center [255, 244] width 90 height 28
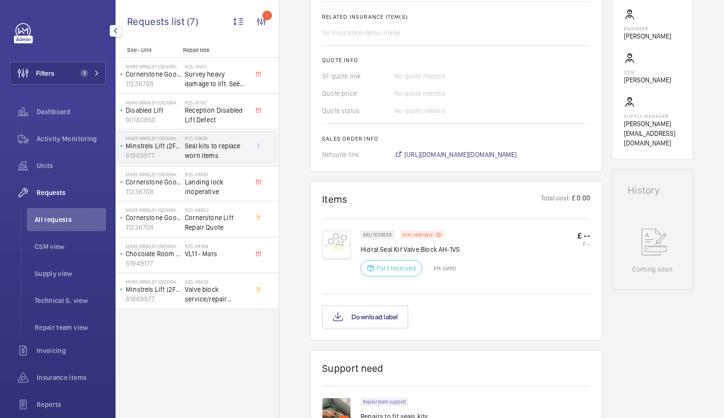
scroll to position [376, 0]
click at [491, 317] on div "Download label" at bounding box center [456, 316] width 268 height 23
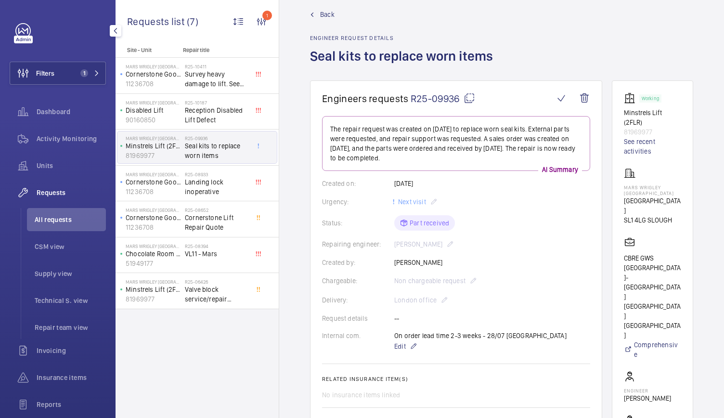
scroll to position [0, 0]
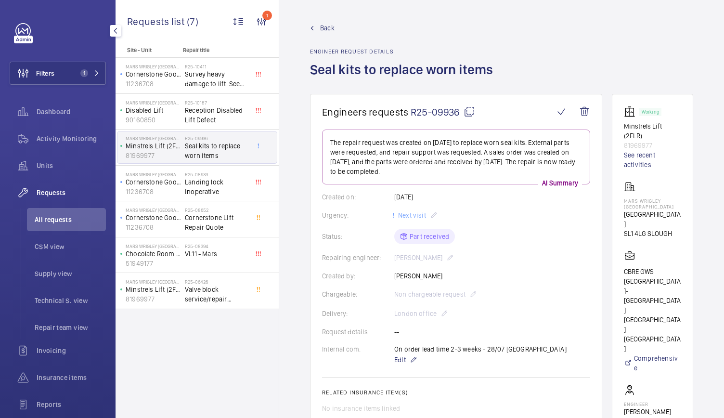
click at [468, 115] on mat-icon at bounding box center [469, 112] width 12 height 12
